Goal: Task Accomplishment & Management: Complete application form

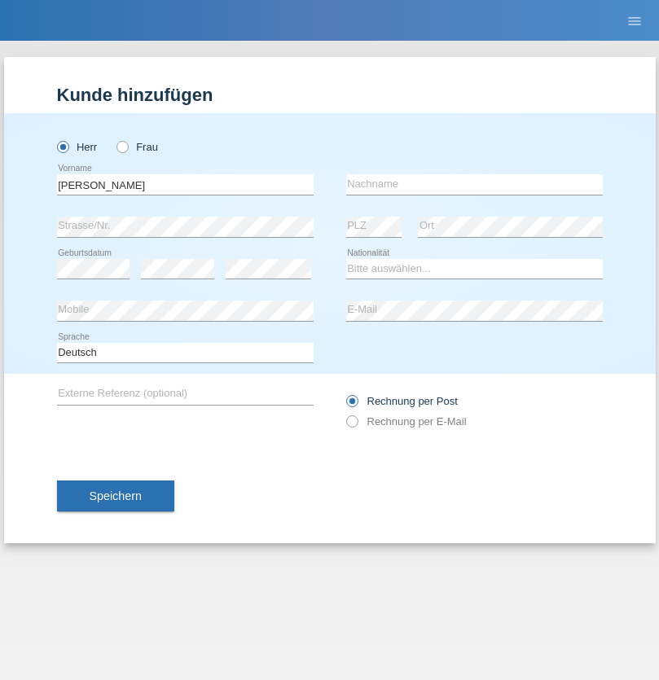
type input "Jorge"
click at [474, 184] on input "text" at bounding box center [474, 184] width 257 height 20
type input "SANTOS"
select select "PT"
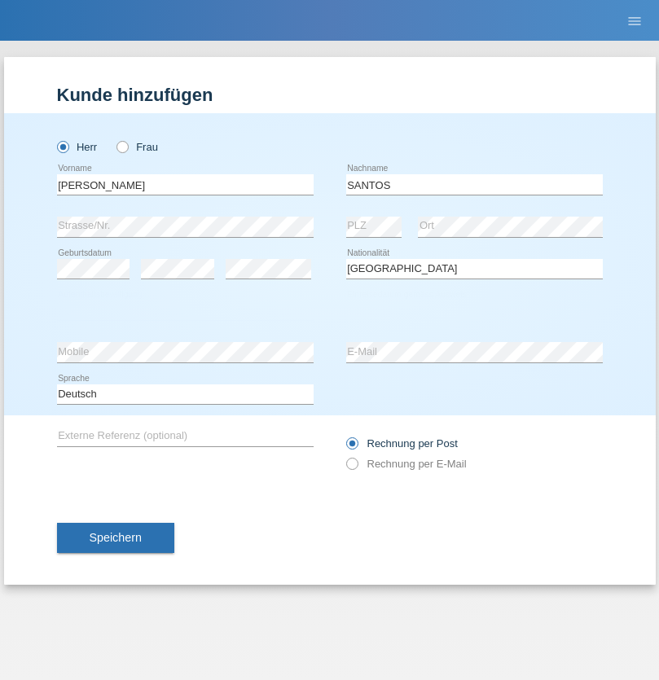
select select "C"
select select "26"
select select "12"
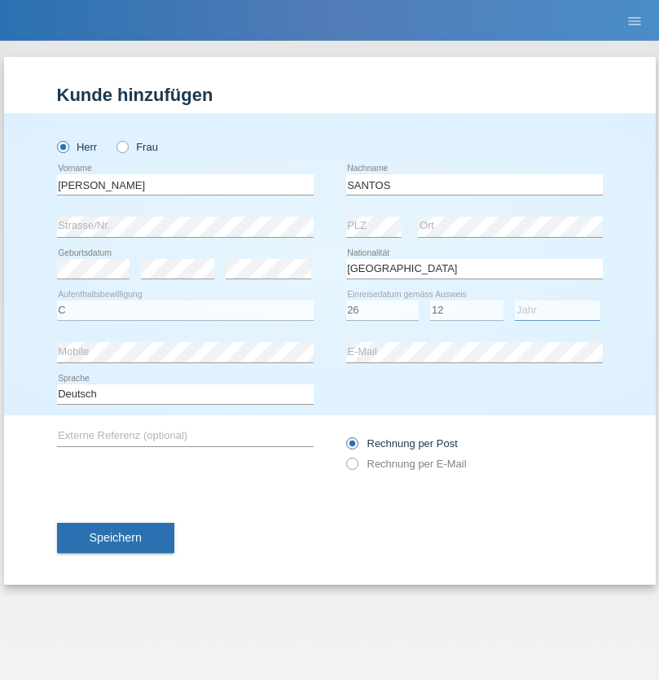
select select "2013"
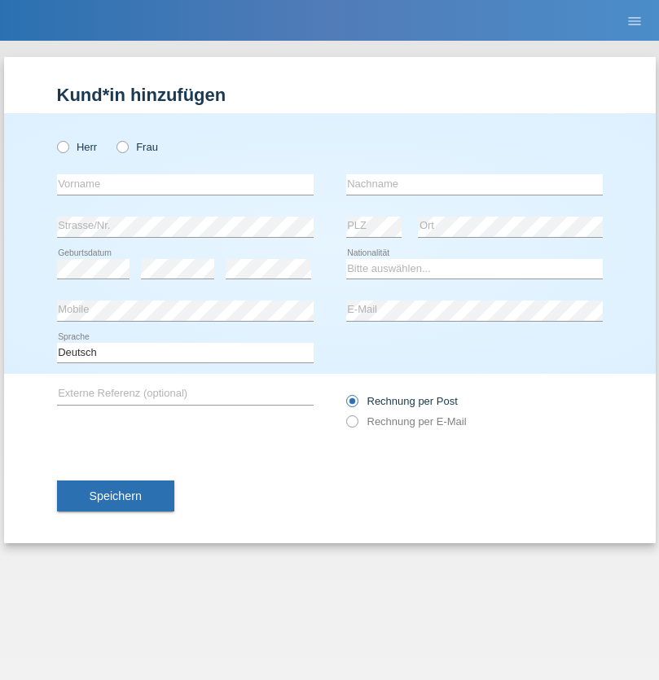
radio input "true"
click at [185, 184] on input "text" at bounding box center [185, 184] width 257 height 20
type input "[PERSON_NAME]"
click at [474, 184] on input "text" at bounding box center [474, 184] width 257 height 20
type input "Traksel"
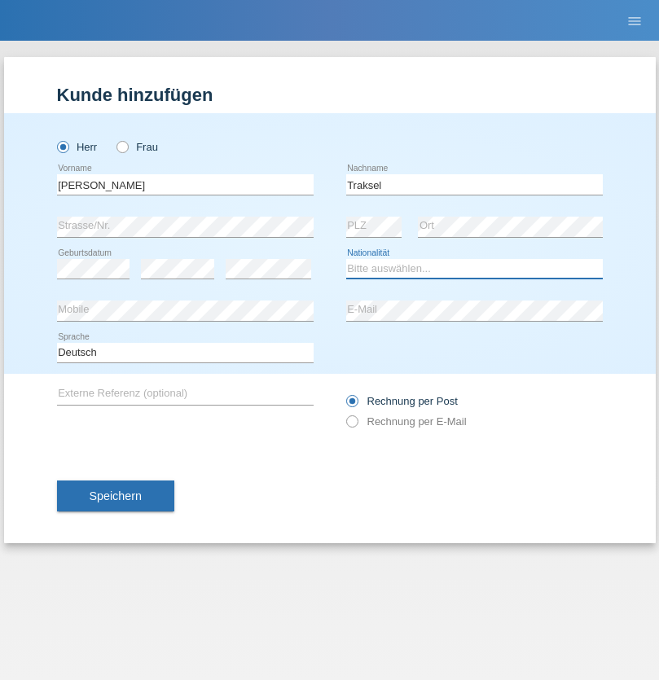
select select "DE"
select select "C"
select select "01"
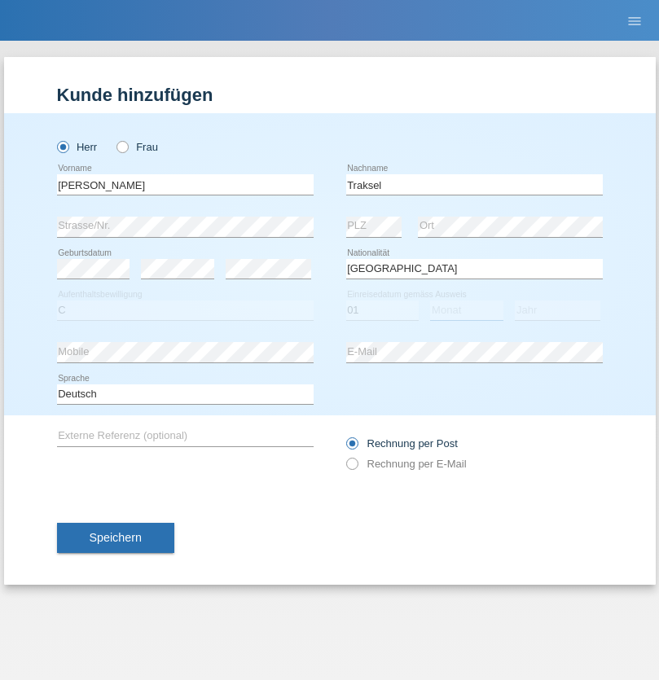
select select "07"
select select "2008"
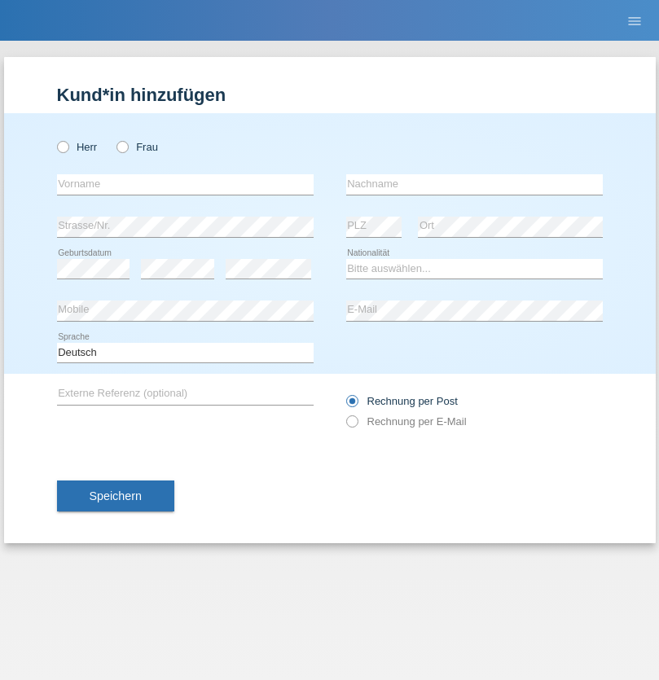
radio input "true"
click at [185, 184] on input "text" at bounding box center [185, 184] width 257 height 20
type input "Asia"
click at [474, 184] on input "text" at bounding box center [474, 184] width 257 height 20
type input "Riva"
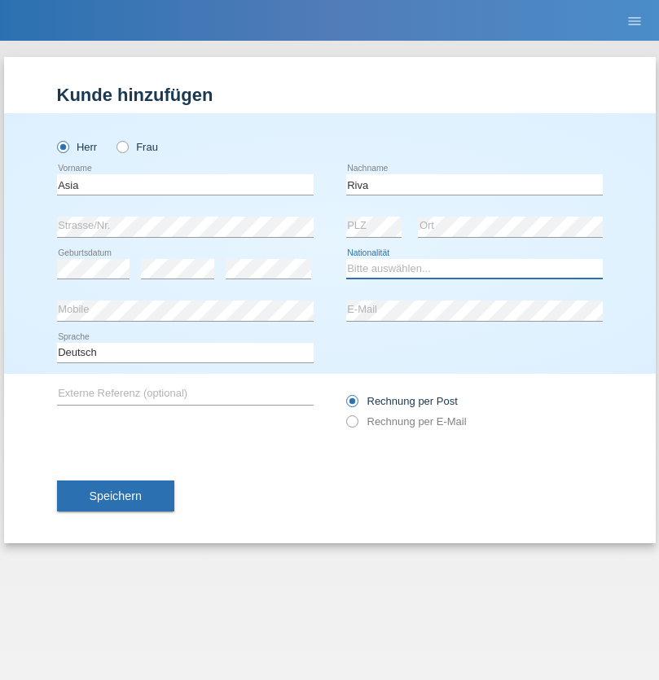
select select "IT"
select select "C"
select select "01"
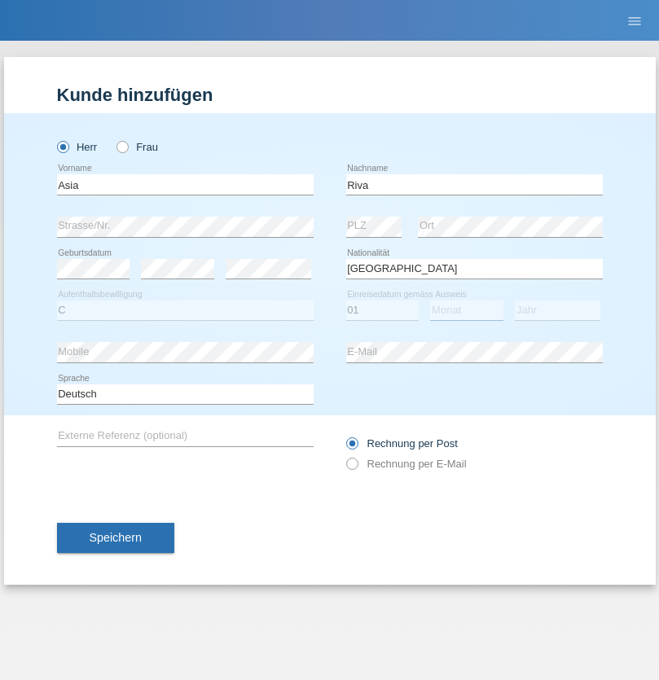
select select "06"
select select "2021"
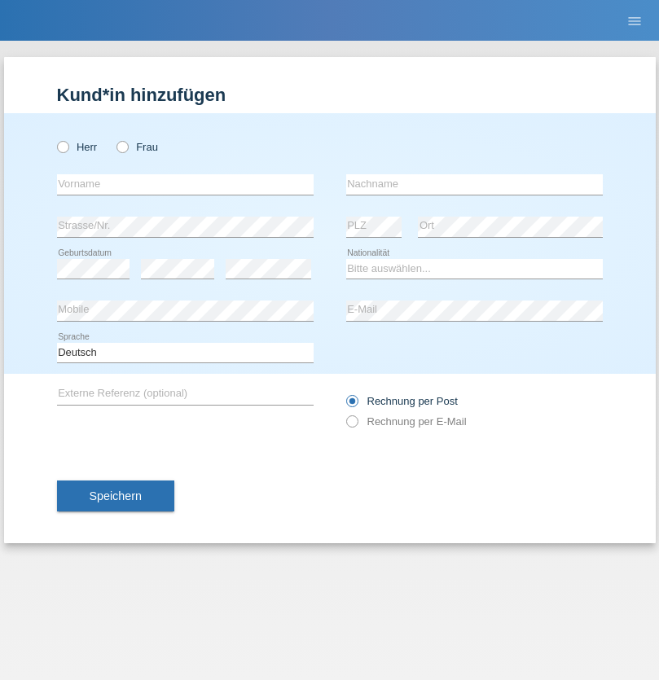
radio input "true"
click at [185, 184] on input "text" at bounding box center [185, 184] width 257 height 20
type input "Firas"
click at [474, 184] on input "text" at bounding box center [474, 184] width 257 height 20
type input "Khalil"
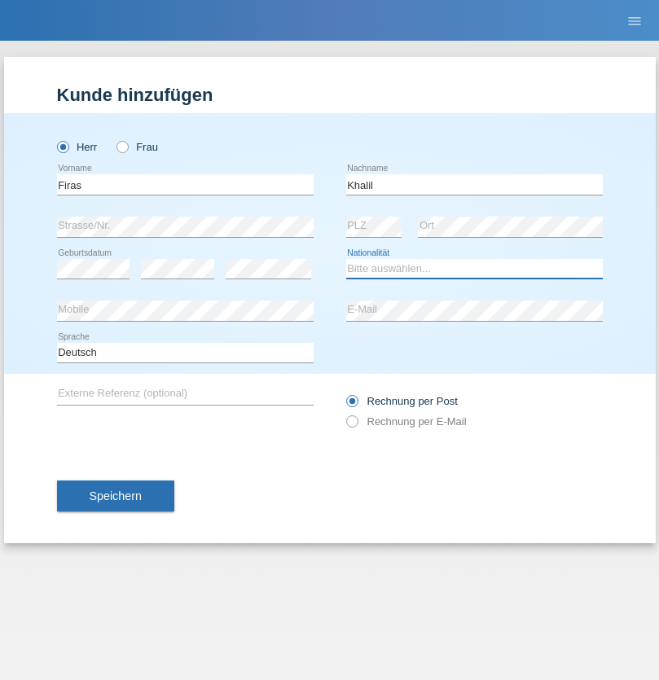
select select "IT"
select select "C"
select select "01"
select select "03"
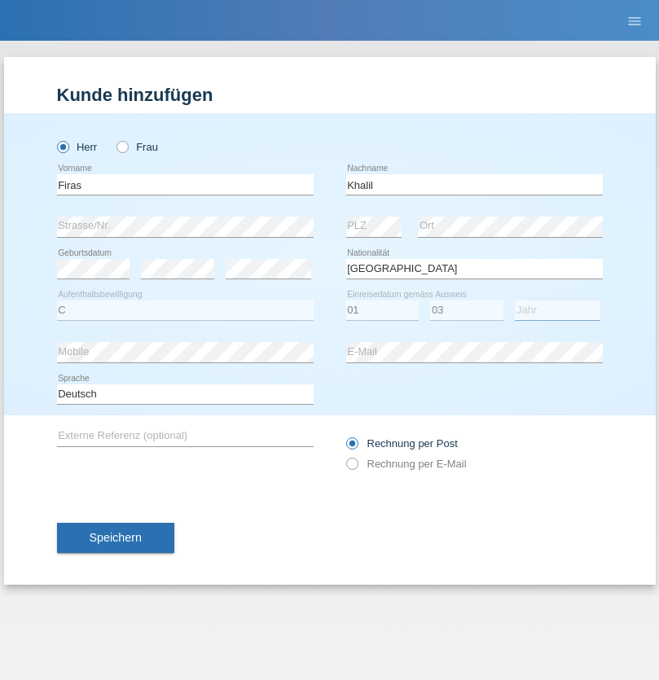
select select "2021"
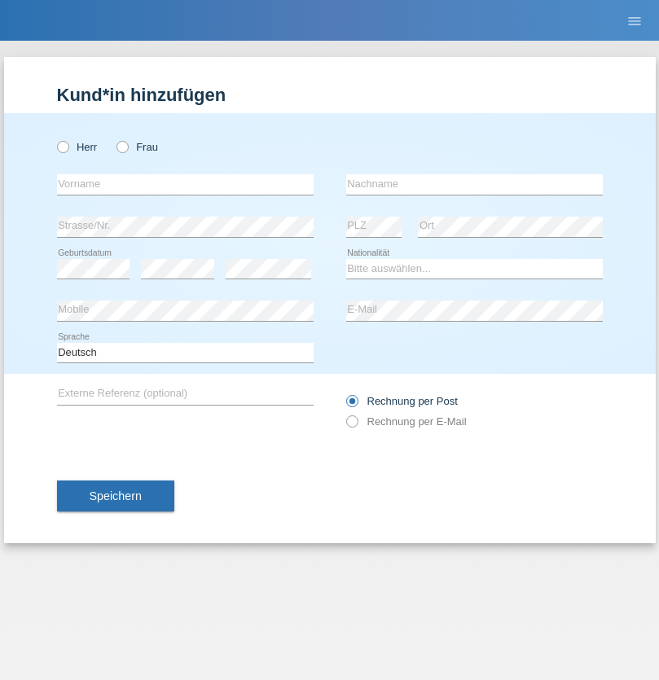
radio input "true"
click at [185, 184] on input "text" at bounding box center [185, 184] width 257 height 20
type input "Diego"
click at [474, 184] on input "text" at bounding box center [474, 184] width 257 height 20
type input "Patera"
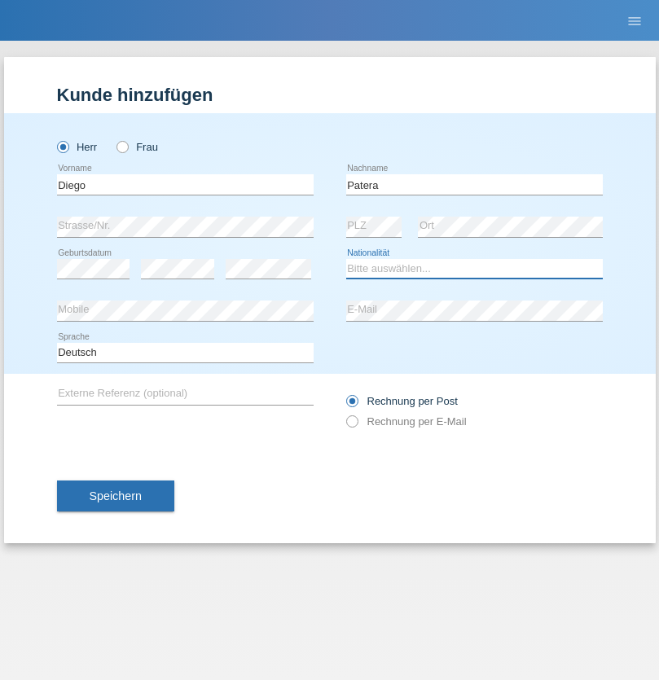
select select "CH"
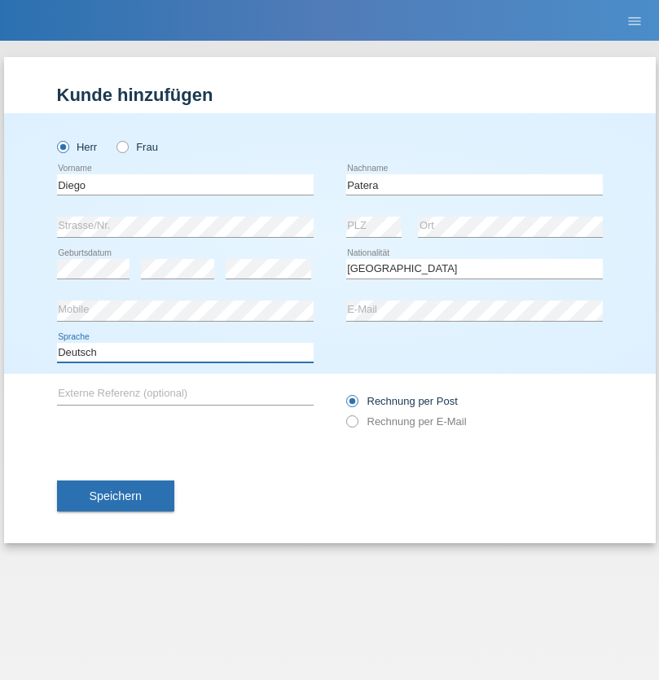
select select "en"
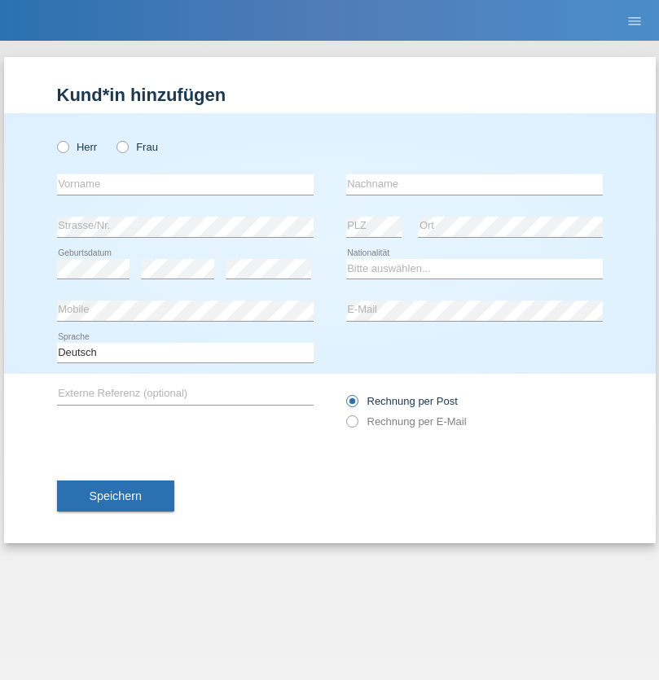
radio input "true"
click at [185, 184] on input "text" at bounding box center [185, 184] width 257 height 20
type input "Ketty"
click at [474, 184] on input "text" at bounding box center [474, 184] width 257 height 20
type input "Kalupnath"
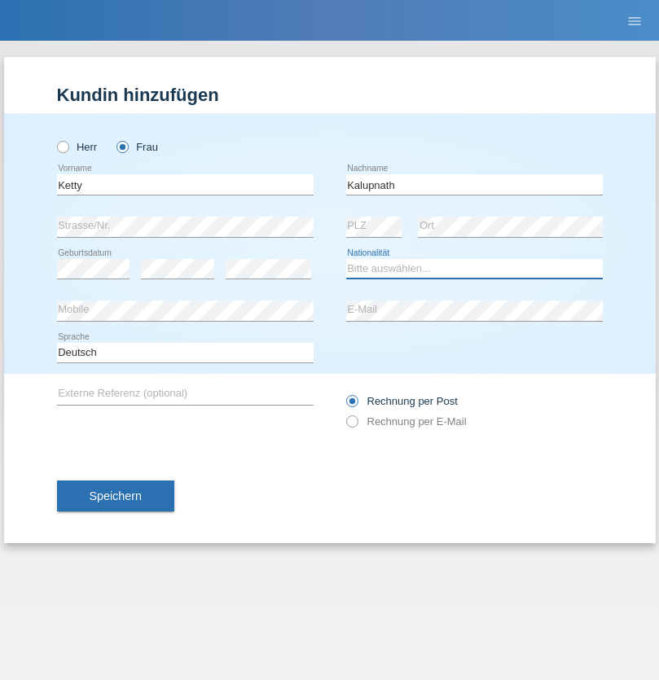
select select "CH"
radio input "true"
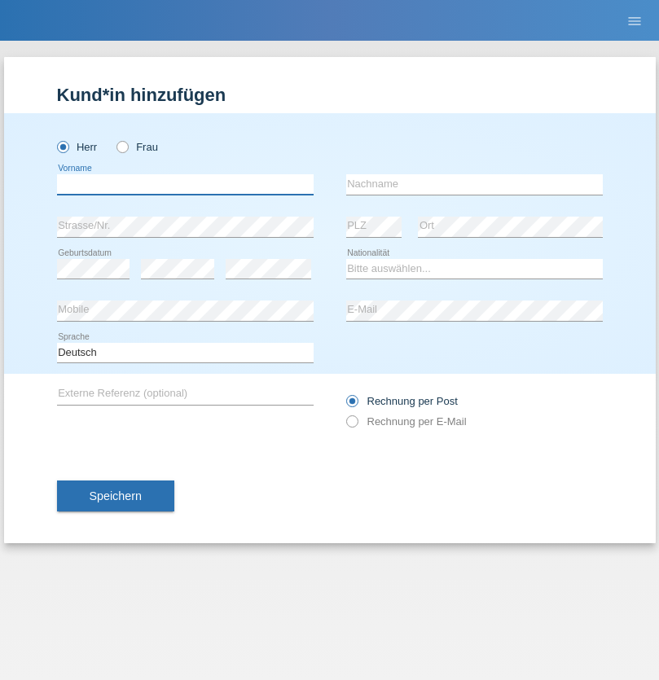
click at [185, 184] on input "text" at bounding box center [185, 184] width 257 height 20
type input "Franco"
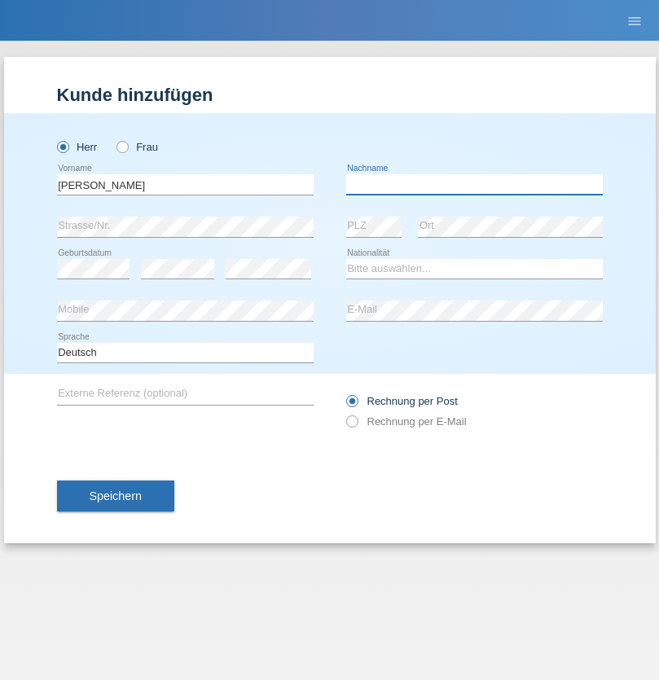
click at [474, 184] on input "text" at bounding box center [474, 184] width 257 height 20
type input "Mucha"
select select "CH"
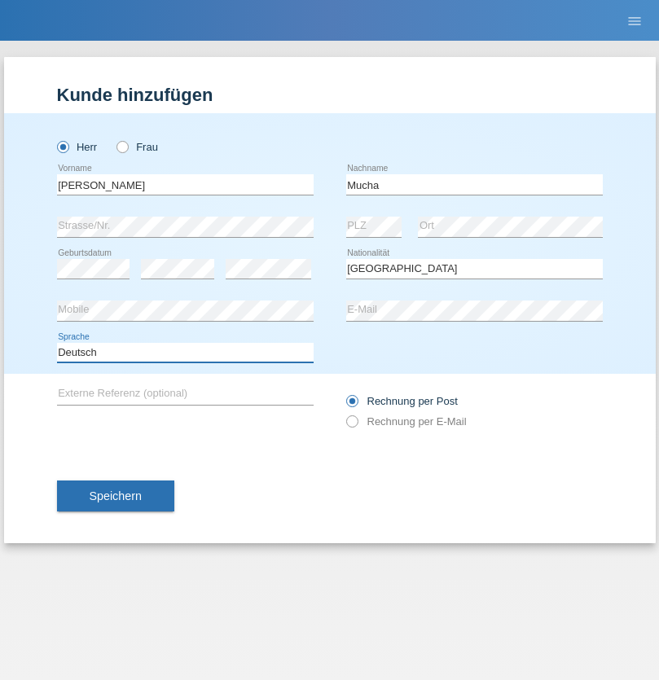
select select "en"
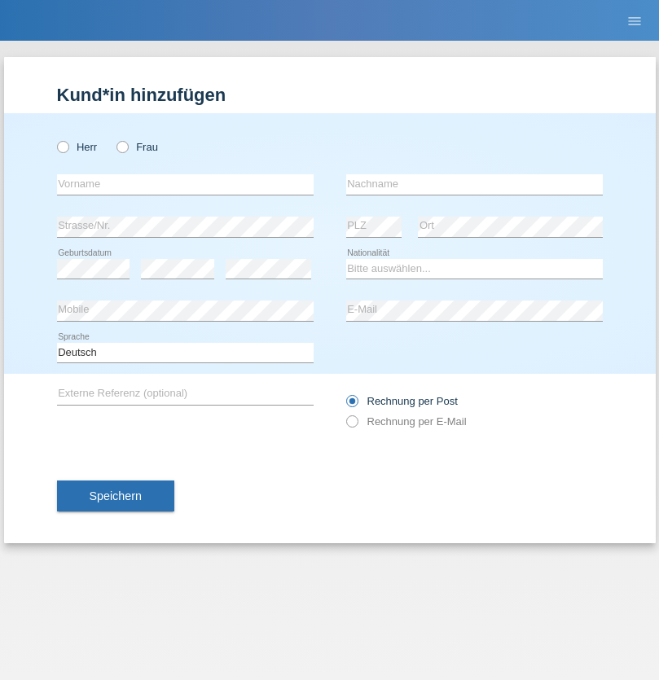
radio input "true"
click at [185, 184] on input "text" at bounding box center [185, 184] width 257 height 20
type input "Franziska"
click at [474, 184] on input "text" at bounding box center [474, 184] width 257 height 20
type input "Starke"
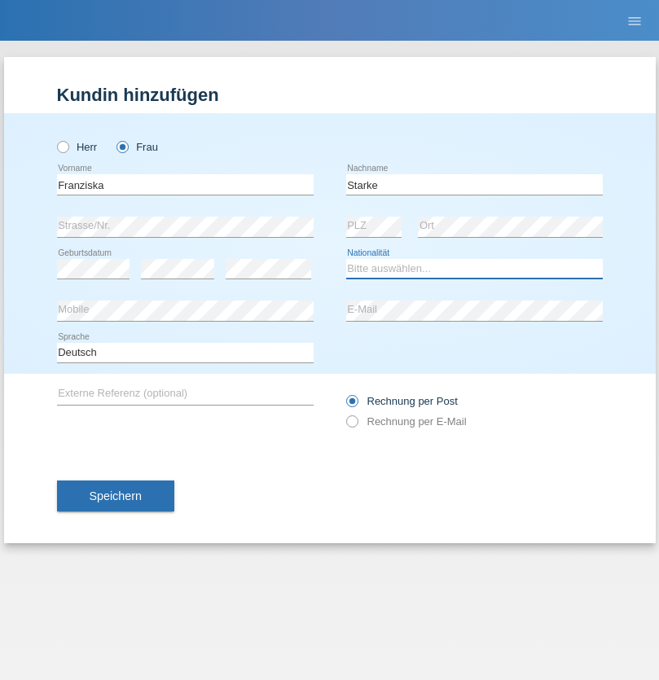
select select "DE"
select select "C"
select select "01"
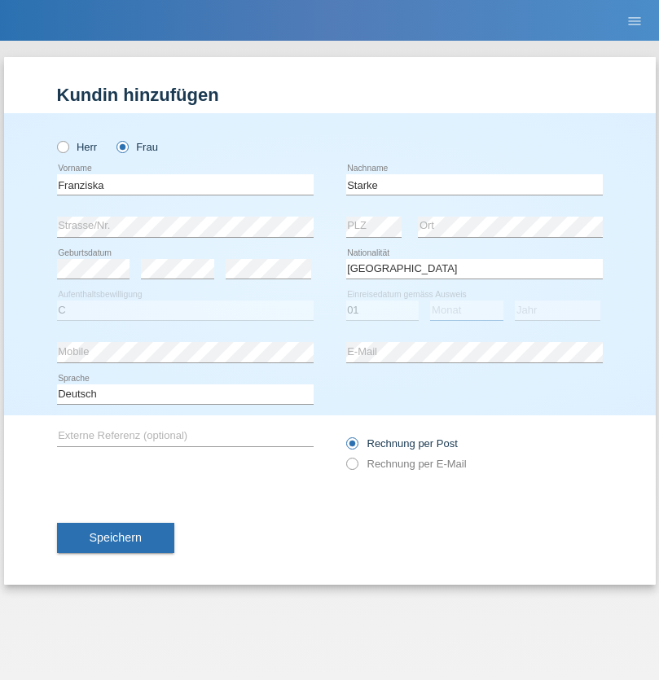
select select "03"
select select "1985"
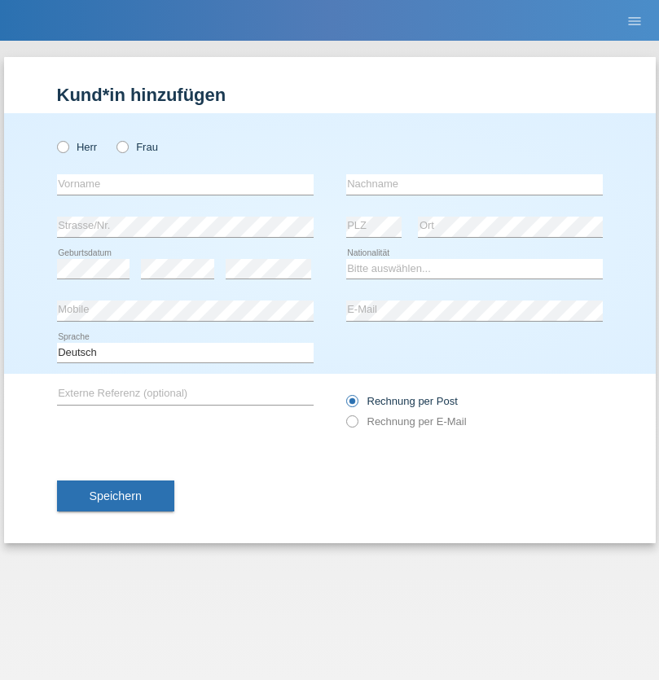
radio input "true"
click at [185, 184] on input "text" at bounding box center [185, 184] width 257 height 20
type input "[DEMOGRAPHIC_DATA]"
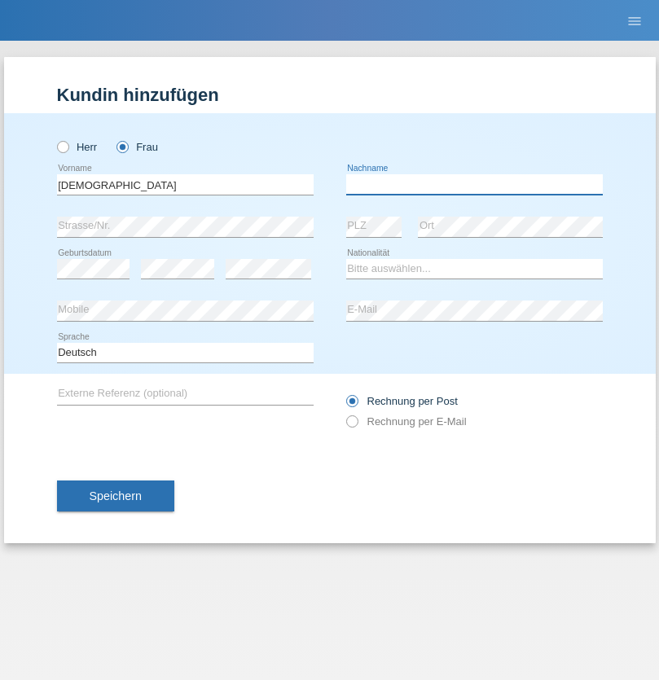
click at [474, 184] on input "text" at bounding box center [474, 184] width 257 height 20
type input "Cimbaljević"
select select "HR"
select select "C"
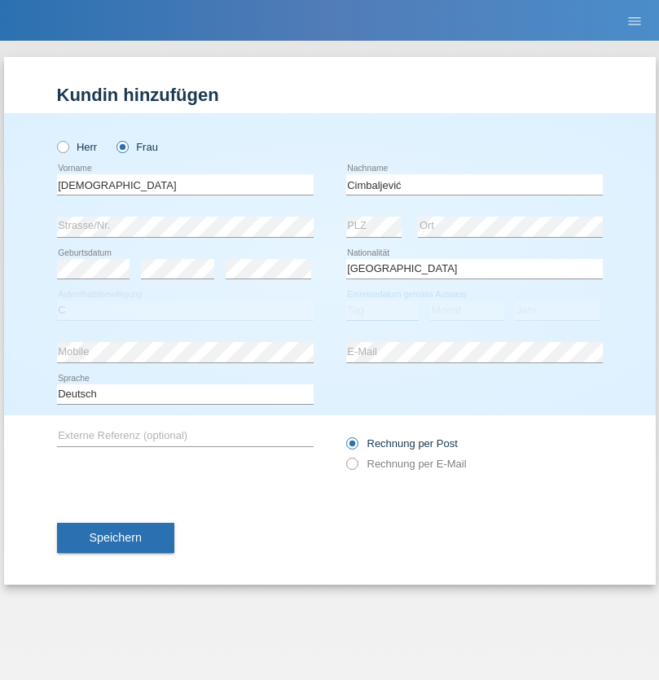
select select "13"
select select "08"
select select "2021"
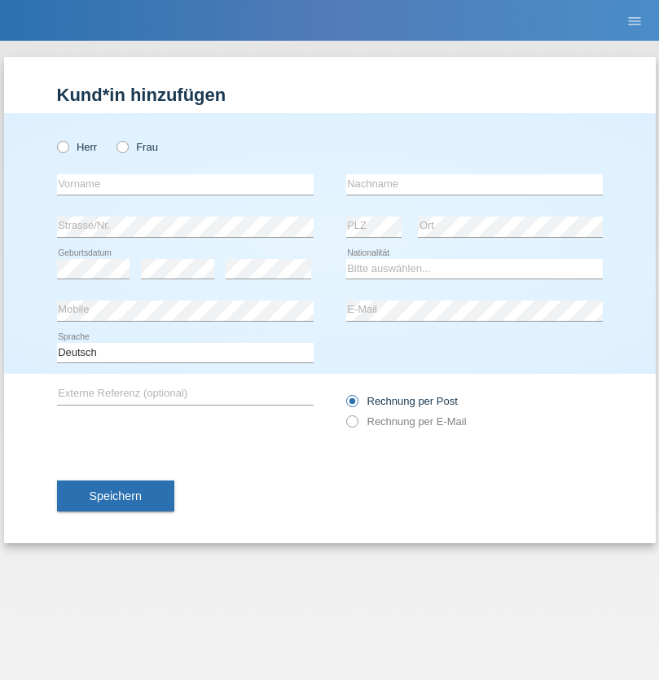
radio input "true"
click at [185, 184] on input "text" at bounding box center [185, 184] width 257 height 20
type input "Batsche"
click at [474, 184] on input "text" at bounding box center [474, 184] width 257 height 20
type input "Arifoska"
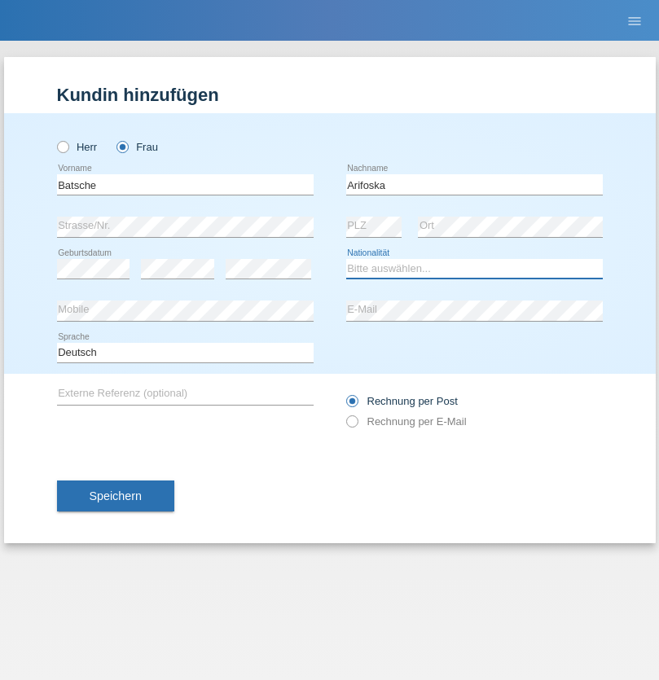
select select "CH"
radio input "true"
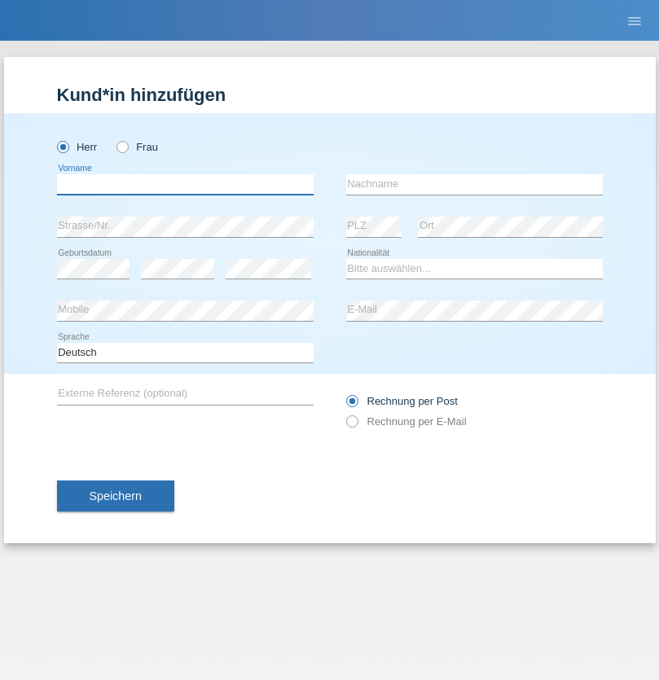
click at [185, 184] on input "text" at bounding box center [185, 184] width 257 height 20
type input "Emre"
click at [474, 184] on input "text" at bounding box center [474, 184] width 257 height 20
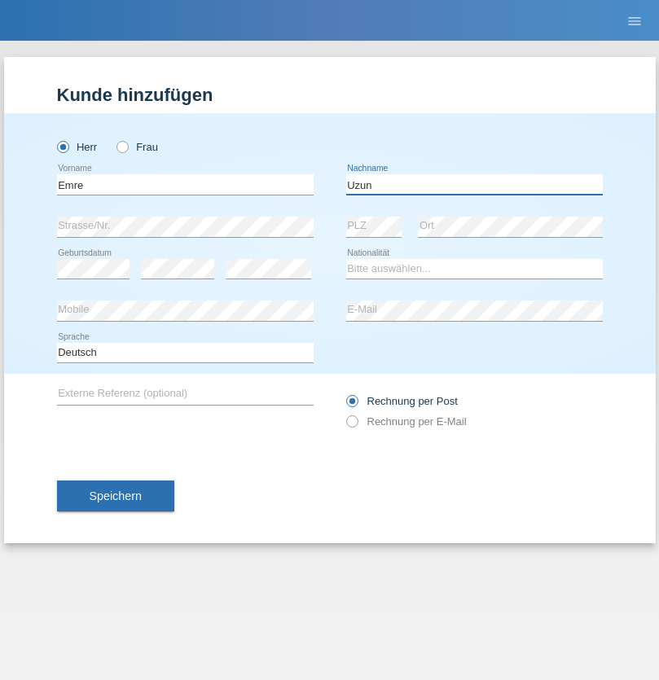
type input "Uzun"
select select "CH"
